Goal: Find specific page/section: Find specific page/section

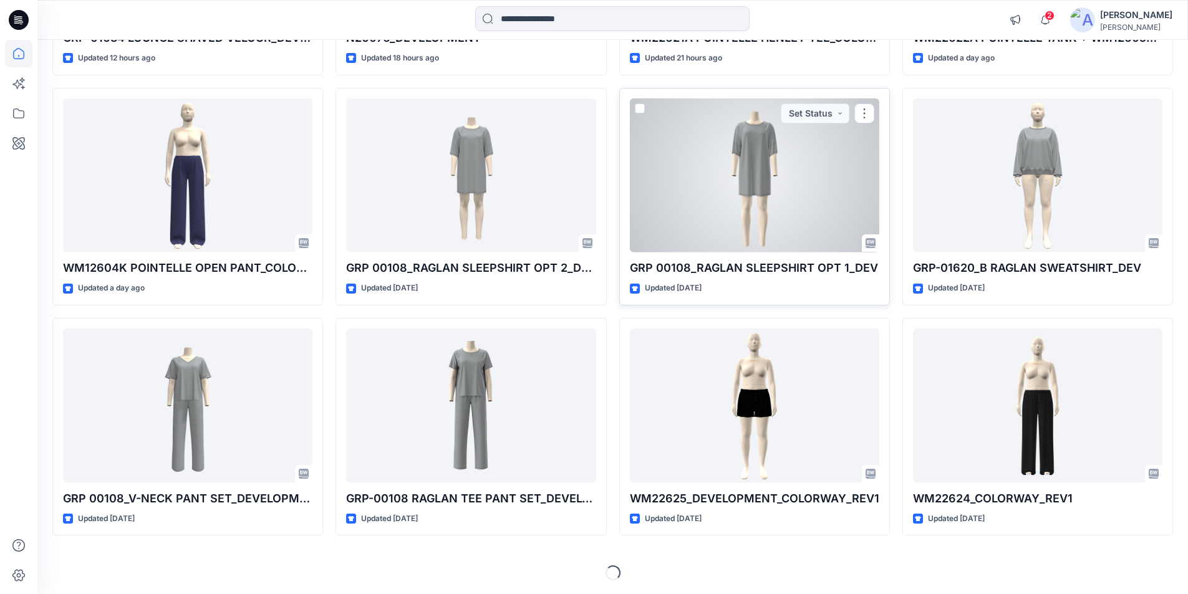
scroll to position [319, 0]
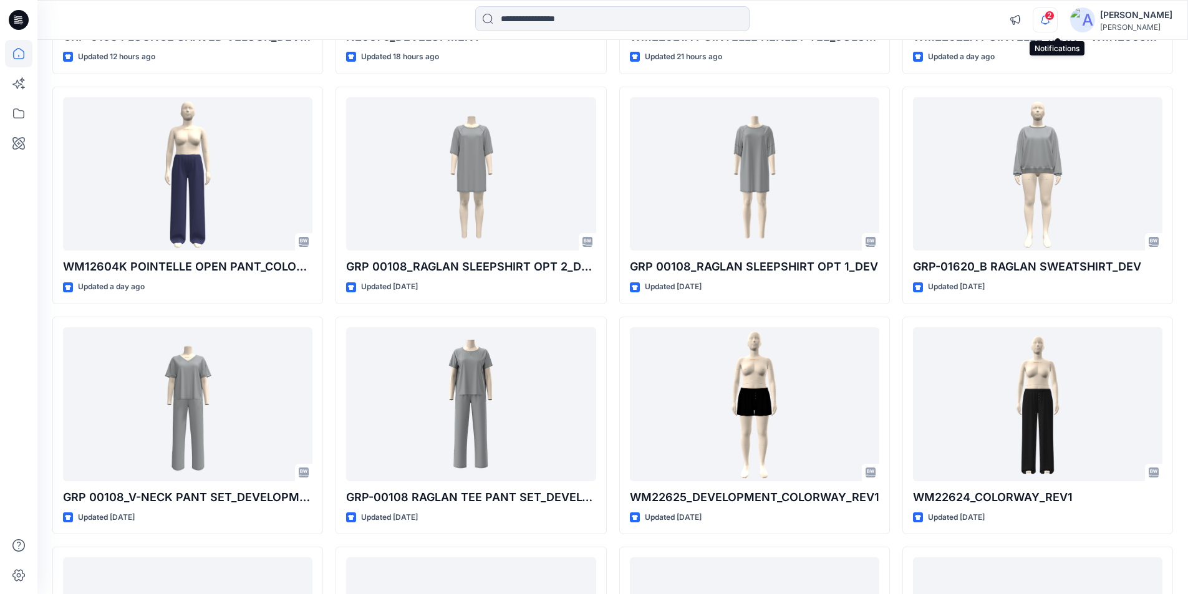
click at [1055, 26] on icon "button" at bounding box center [1045, 19] width 24 height 25
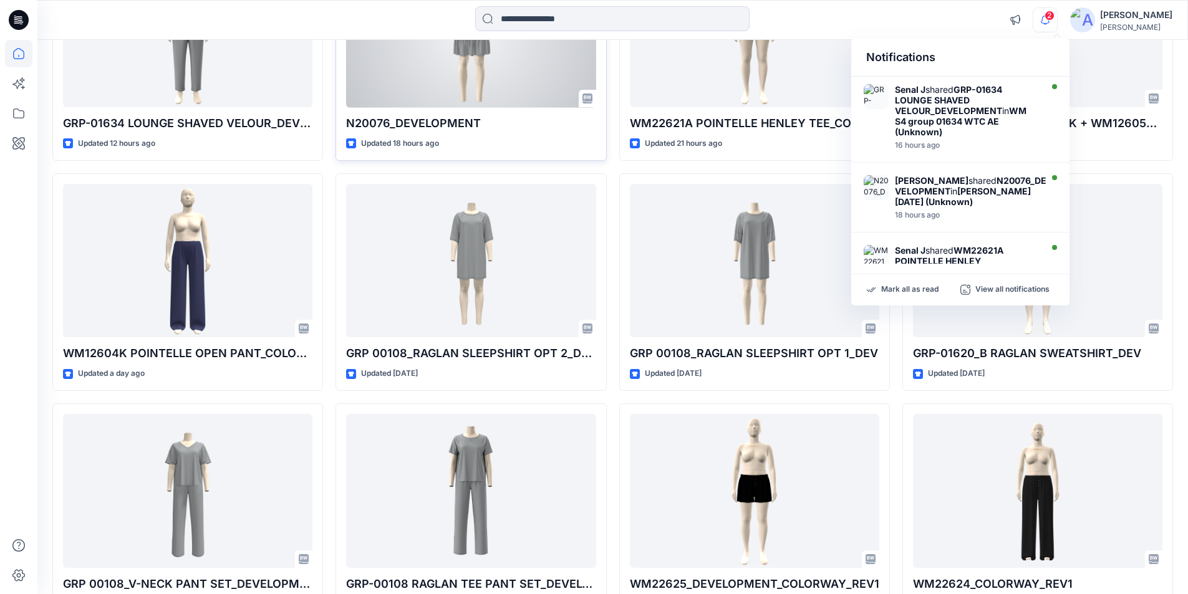
scroll to position [132, 0]
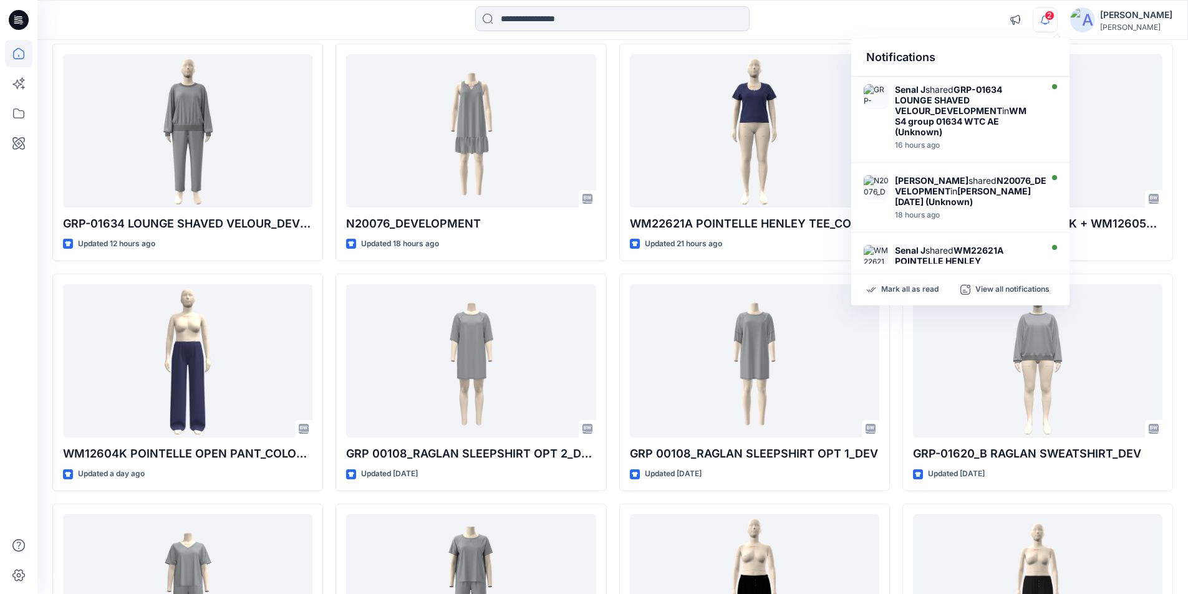
click at [1054, 17] on span "2" at bounding box center [1049, 16] width 10 height 10
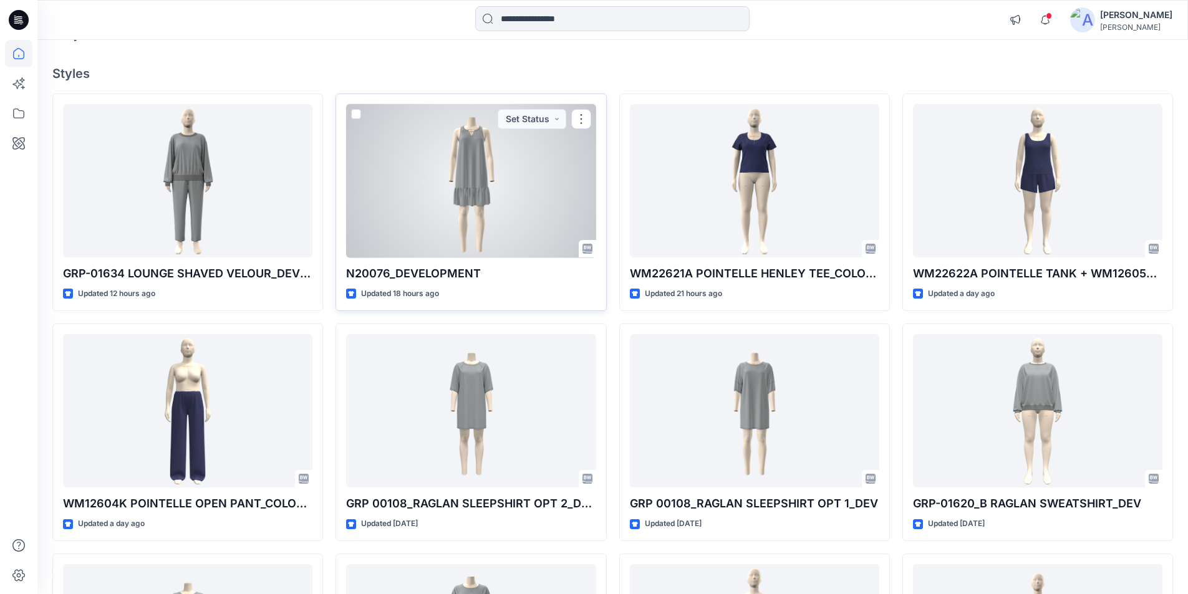
scroll to position [0, 0]
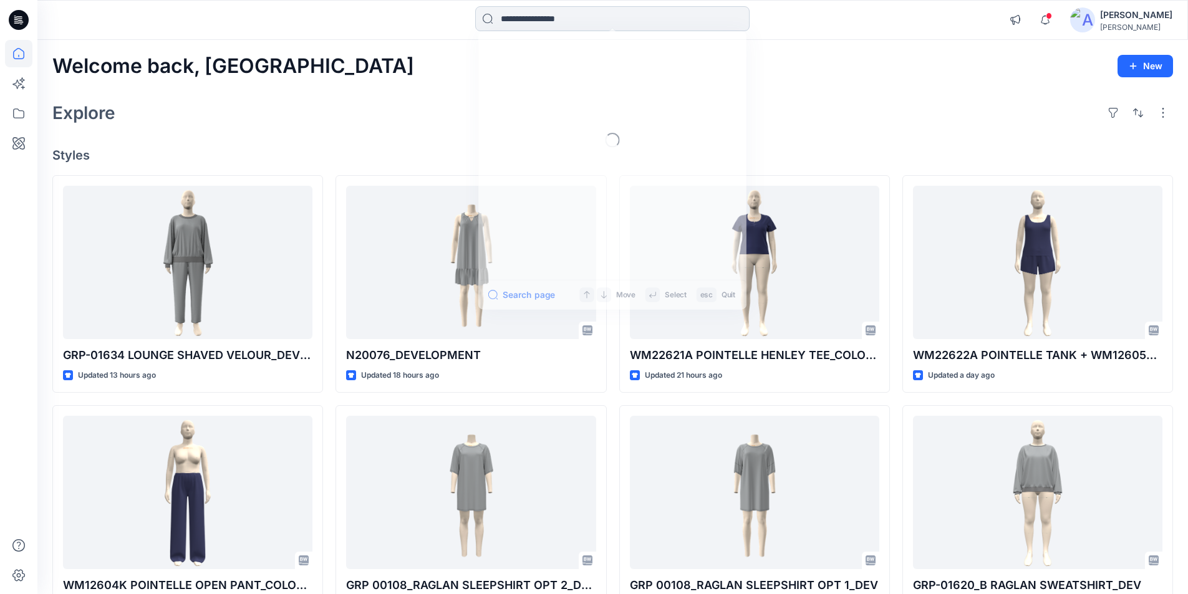
click at [549, 16] on input at bounding box center [612, 18] width 274 height 25
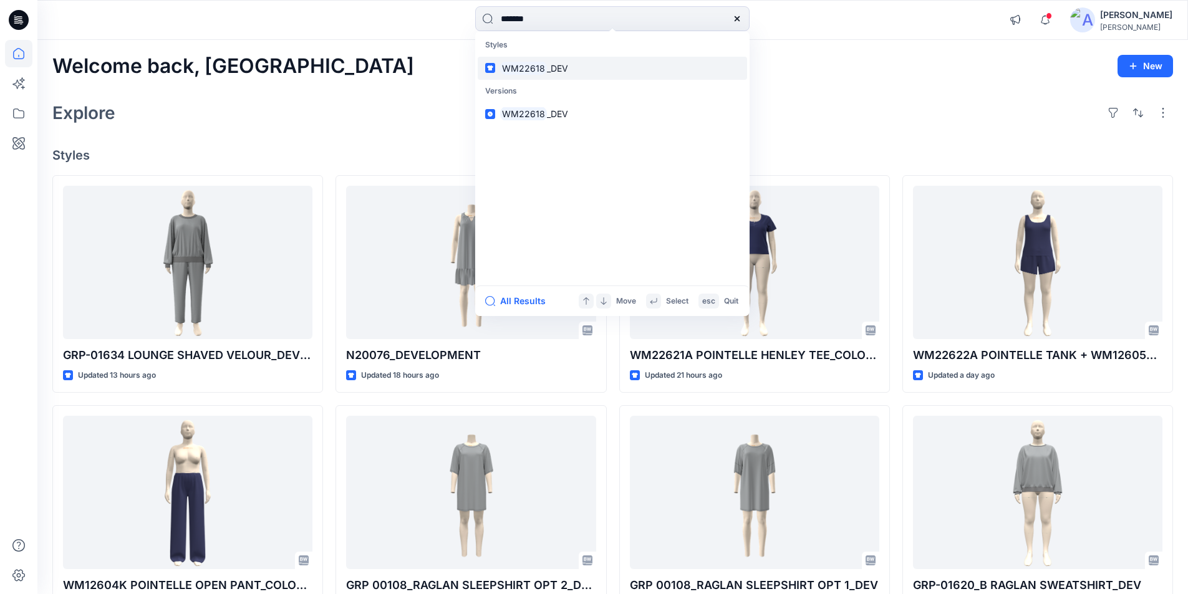
type input "*******"
click at [524, 69] on mark "WM22618" at bounding box center [523, 68] width 47 height 14
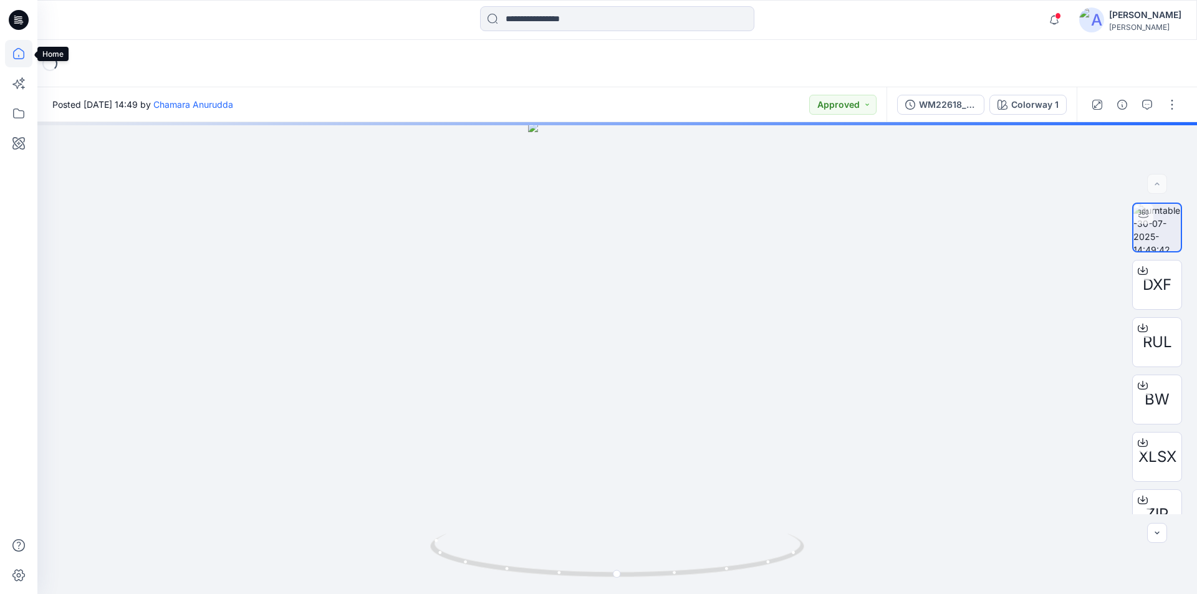
click at [9, 60] on icon at bounding box center [18, 53] width 27 height 27
